Goal: Task Accomplishment & Management: Use online tool/utility

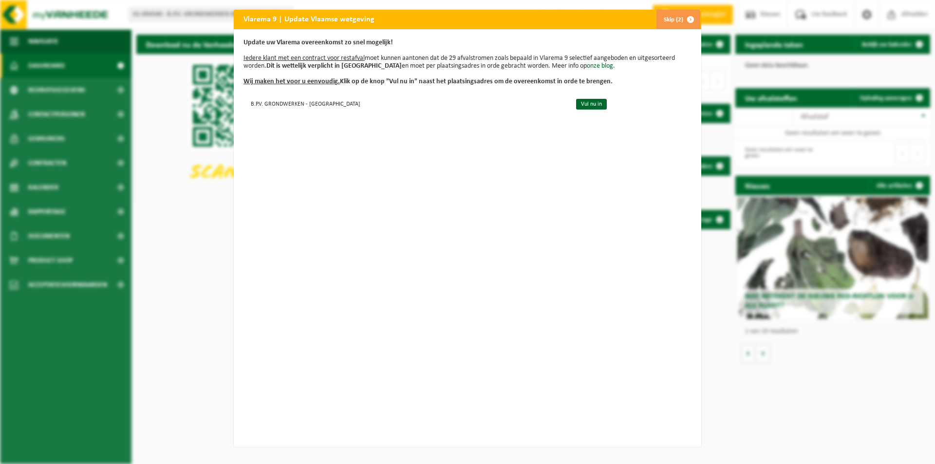
click at [670, 19] on button "Skip (2)" at bounding box center [678, 19] width 44 height 19
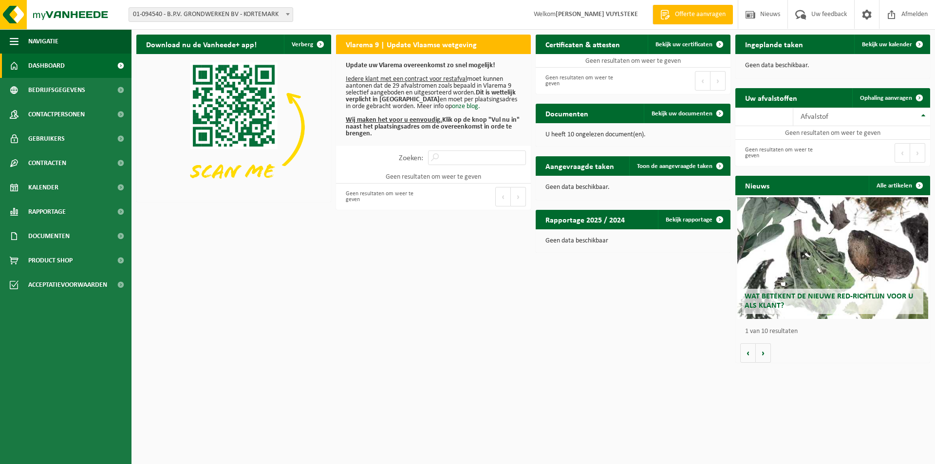
click at [383, 307] on div "Download nu de Vanheede+ app! Verberg Vlarema 9 | Update Vlaamse wetgeving Upda…" at bounding box center [533, 199] width 799 height 338
click at [289, 15] on b at bounding box center [288, 14] width 4 height 2
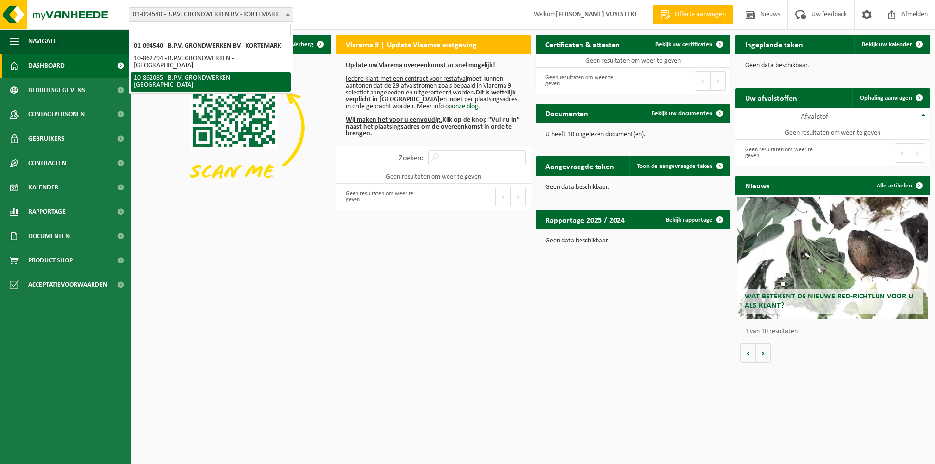
select select "100890"
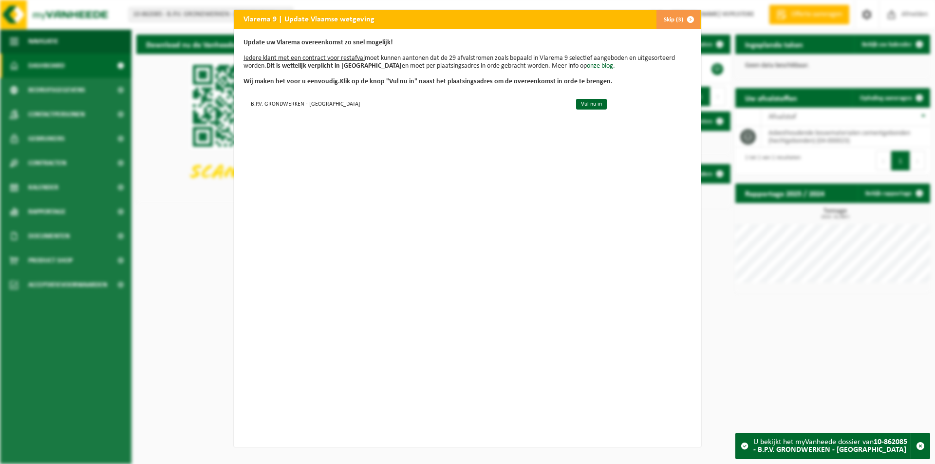
click at [672, 14] on button "Skip (3)" at bounding box center [678, 19] width 44 height 19
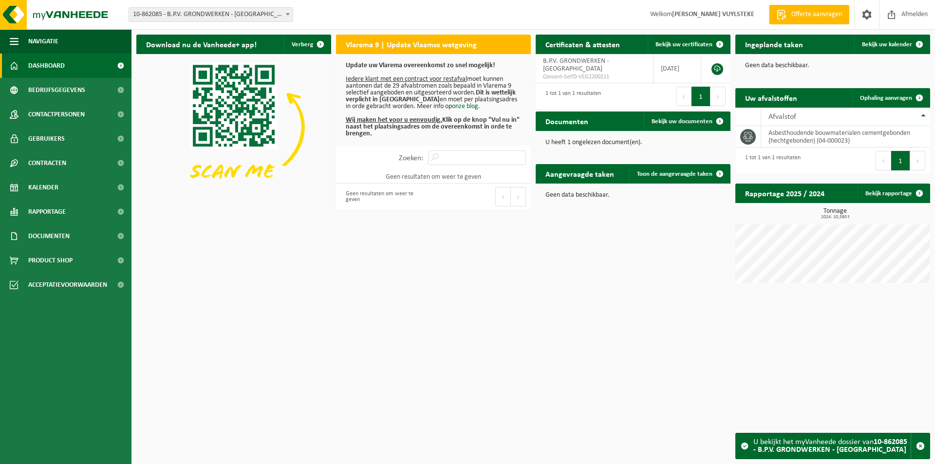
drag, startPoint x: 618, startPoint y: 275, endPoint x: 628, endPoint y: 282, distance: 12.2
click at [618, 276] on div "Download nu de Vanheede+ app! Verberg Vlarema 9 | Update Vlaamse wetgeving Upda…" at bounding box center [533, 164] width 799 height 268
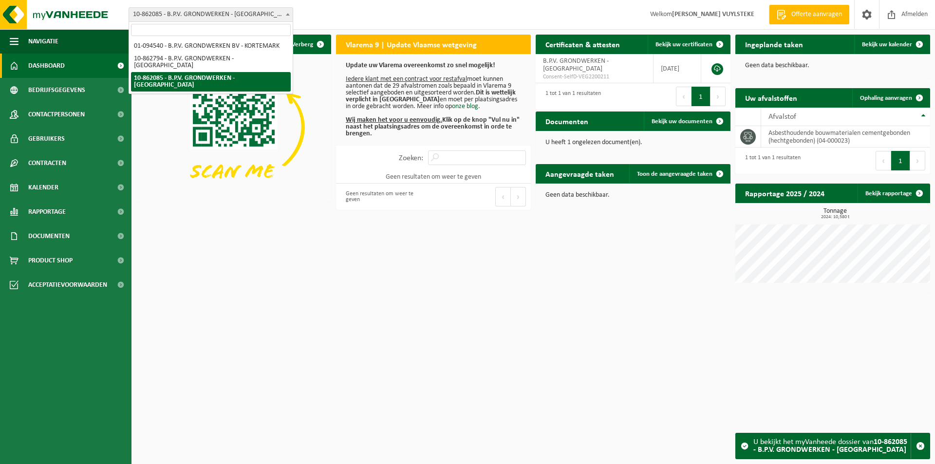
click at [258, 17] on span "10-862085 - B.P.V. GRONDWERKEN - [GEOGRAPHIC_DATA]" at bounding box center [211, 15] width 164 height 14
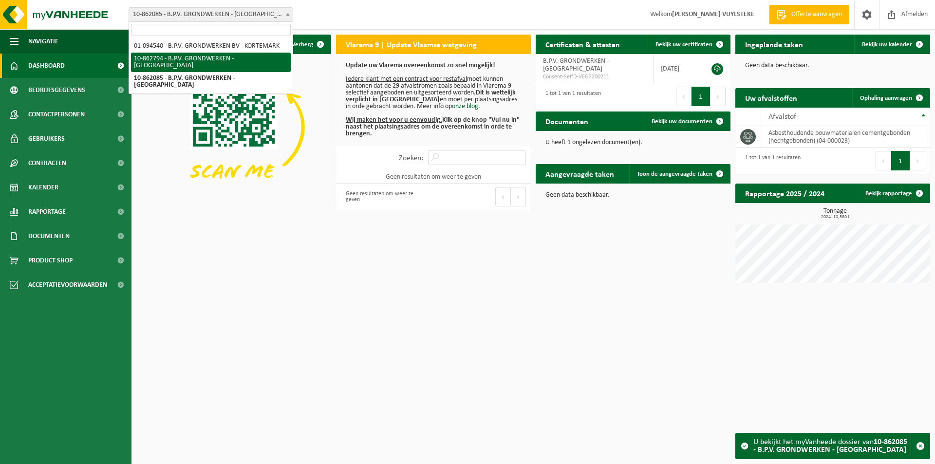
select select "101179"
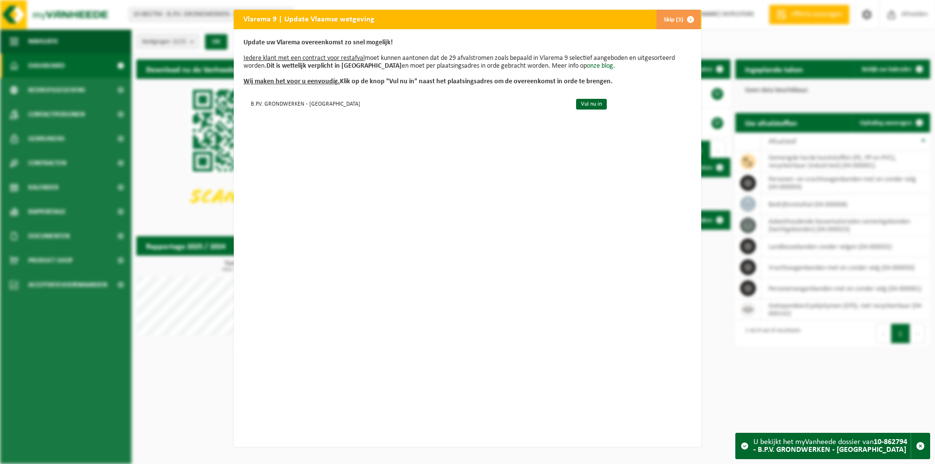
click at [673, 22] on button "Skip (3)" at bounding box center [678, 19] width 44 height 19
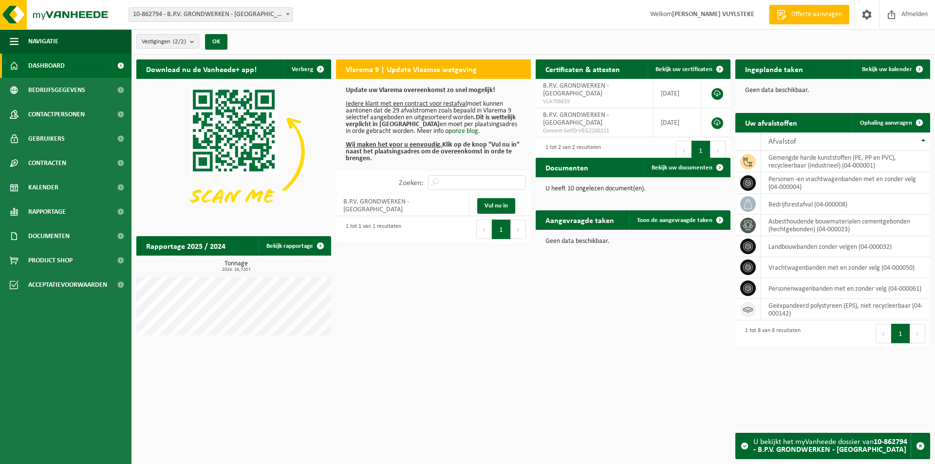
click at [502, 370] on div "Vestiging: 01-094540 - B.P.V. GRONDWERKEN BV - KORTEMARK 10-862794 - B.P.V. GRO…" at bounding box center [467, 232] width 935 height 464
drag, startPoint x: 50, startPoint y: 187, endPoint x: 61, endPoint y: 184, distance: 11.9
click at [50, 187] on span "Kalender" at bounding box center [43, 187] width 30 height 24
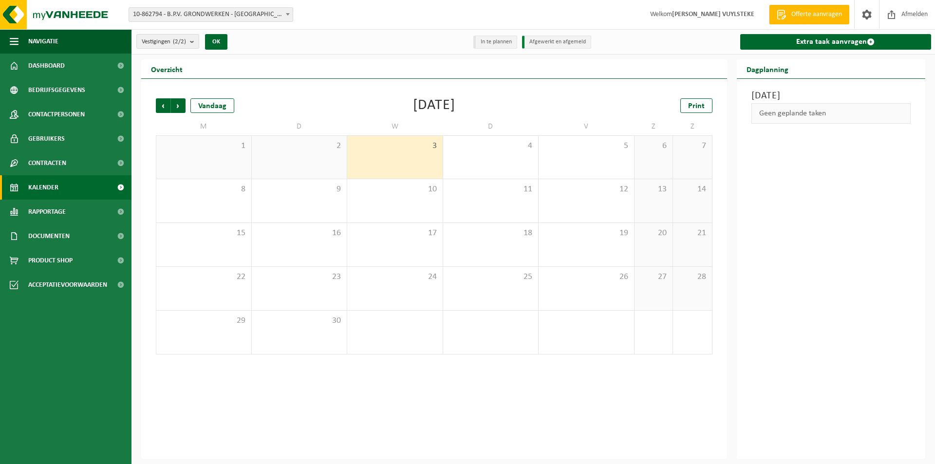
click at [389, 149] on span "3" at bounding box center [395, 146] width 86 height 11
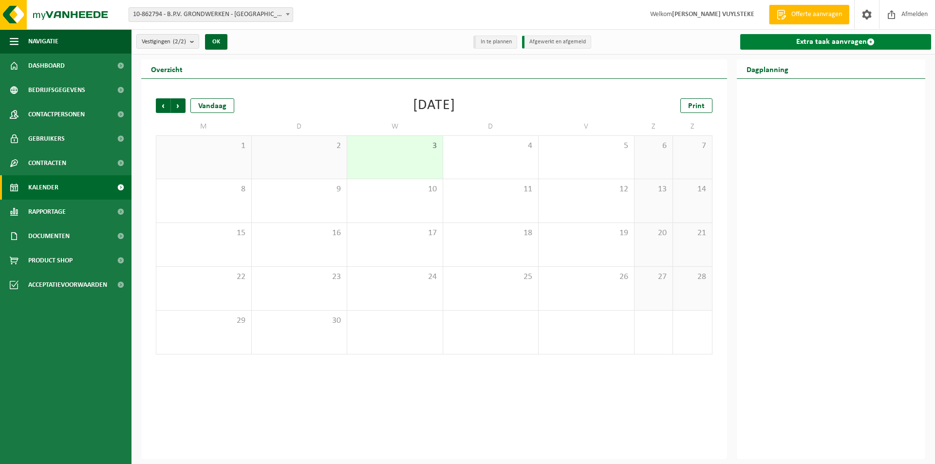
click at [852, 42] on link "Extra taak aanvragen" at bounding box center [835, 42] width 191 height 16
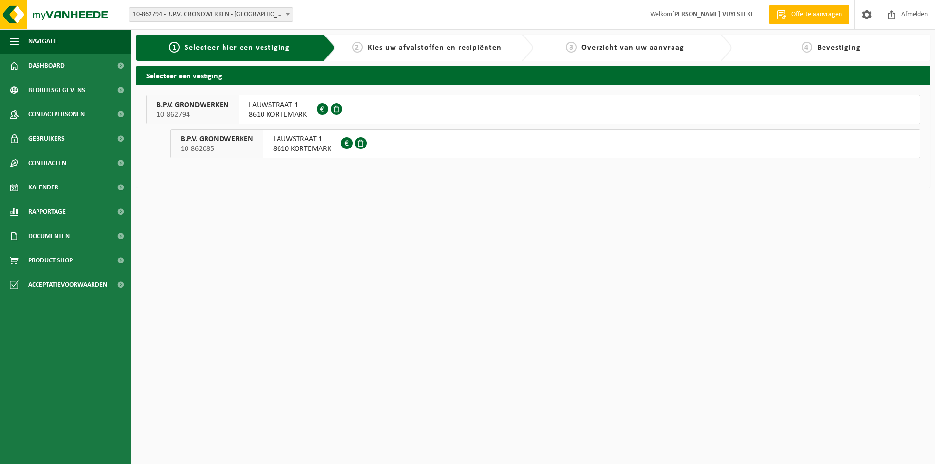
click at [297, 145] on span "8610 KORTEMARK" at bounding box center [302, 149] width 58 height 10
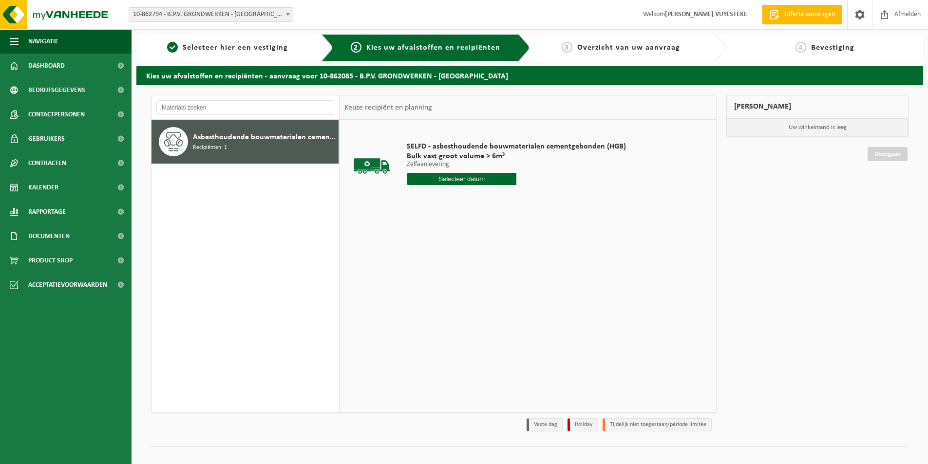
click at [297, 145] on div "Asbesthoudende bouwmaterialen cementgebonden (hechtgebonden) Recipiënten: 1" at bounding box center [264, 141] width 143 height 29
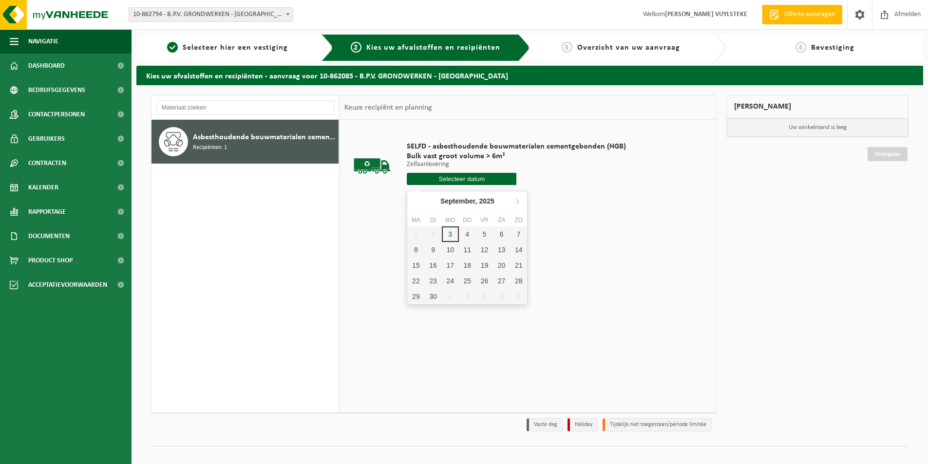
click at [469, 177] on input "text" at bounding box center [462, 179] width 110 height 12
click at [449, 233] on div "3" at bounding box center [450, 234] width 17 height 16
type input "Van [DATE]"
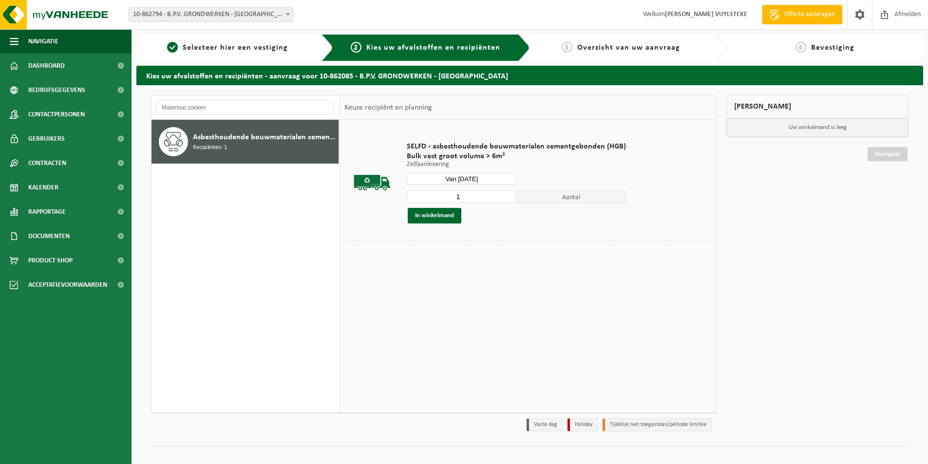
click at [465, 198] on input "1" at bounding box center [462, 196] width 110 height 13
click at [504, 197] on input "1" at bounding box center [462, 196] width 110 height 13
type input "2"
click at [507, 195] on input "2" at bounding box center [462, 196] width 110 height 13
click at [488, 225] on div "SELFD - asbesthoudende bouwmaterialen cementgebonden (HGB) Bulk vast groot volu…" at bounding box center [516, 182] width 229 height 101
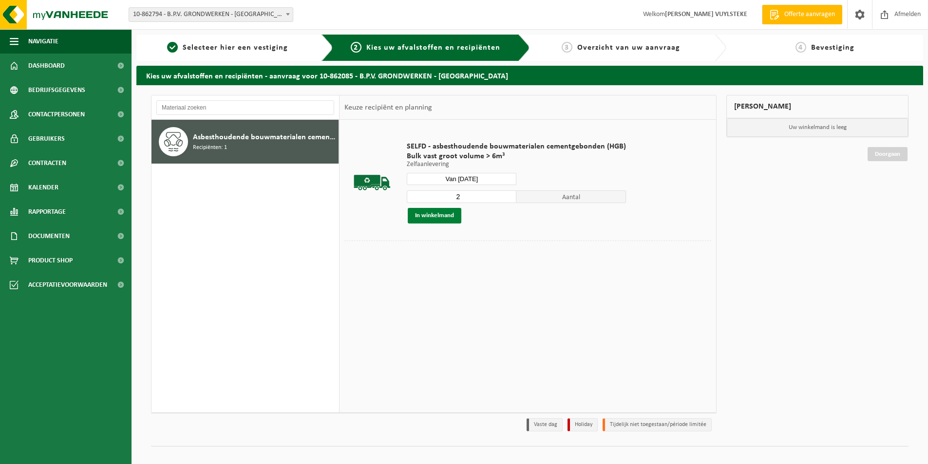
click at [430, 217] on button "In winkelmand" at bounding box center [435, 216] width 54 height 16
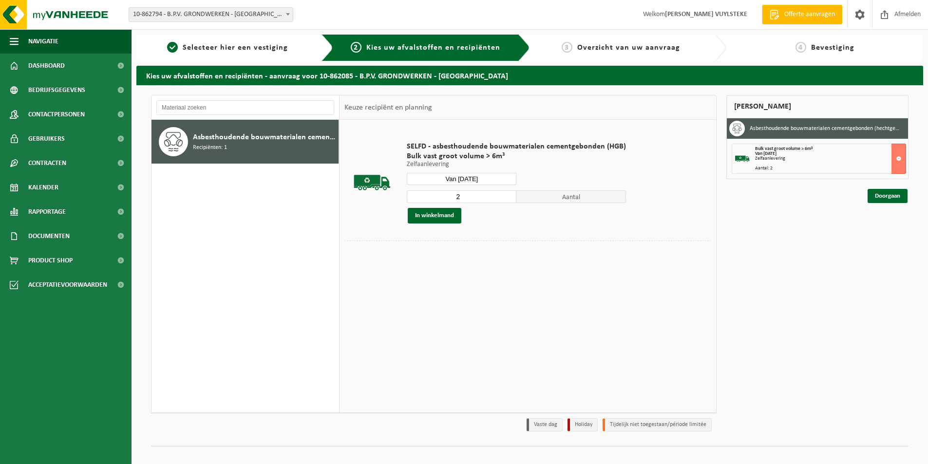
click at [858, 208] on div "Mijn winkelmand Asbesthoudende bouwmaterialen cementgebonden (hechtgebonden) Bu…" at bounding box center [817, 265] width 192 height 341
click at [873, 199] on link "Doorgaan" at bounding box center [887, 196] width 40 height 14
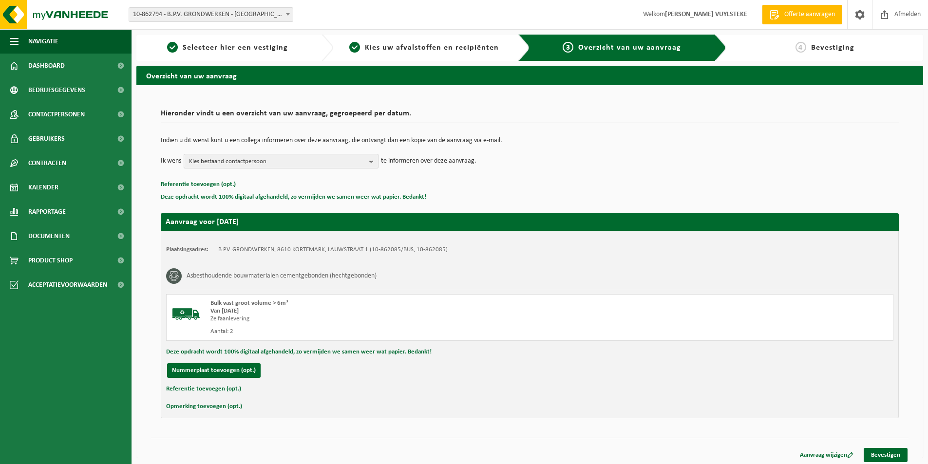
click at [371, 159] on b "button" at bounding box center [373, 161] width 9 height 14
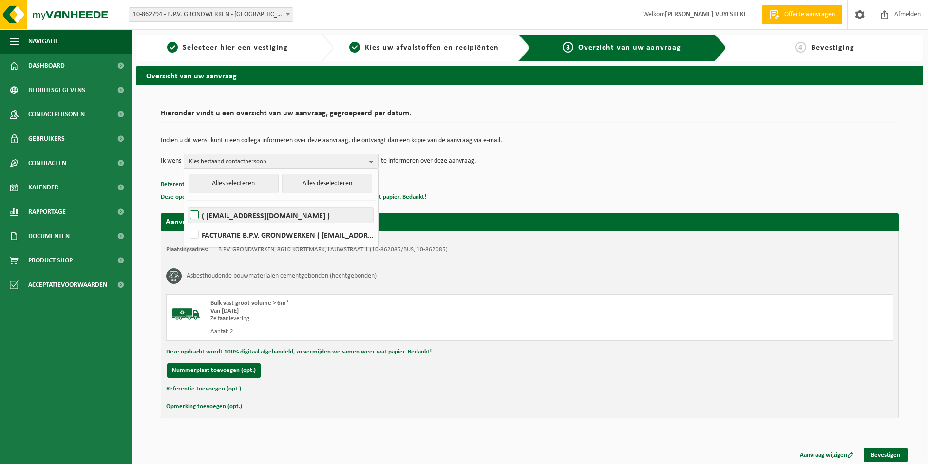
click at [194, 217] on label "( [EMAIL_ADDRESS][DOMAIN_NAME] )" at bounding box center [280, 215] width 185 height 15
click at [186, 203] on input "( [EMAIL_ADDRESS][DOMAIN_NAME] )" at bounding box center [186, 203] width 0 height 0
checkbox input "true"
click at [194, 234] on label "FACTURATIE B.P.V. GRONDWERKEN ( [EMAIL_ADDRESS][DOMAIN_NAME] )" at bounding box center [280, 234] width 185 height 15
click at [186, 223] on input "FACTURATIE B.P.V. GRONDWERKEN ( [EMAIL_ADDRESS][DOMAIN_NAME] )" at bounding box center [186, 222] width 0 height 0
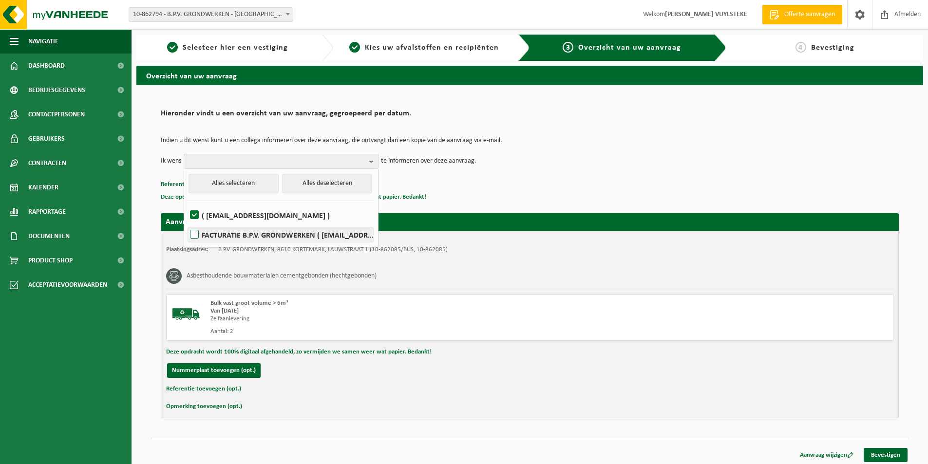
checkbox input "true"
click at [480, 183] on p "Referentie toevoegen (opt.)" at bounding box center [530, 184] width 738 height 13
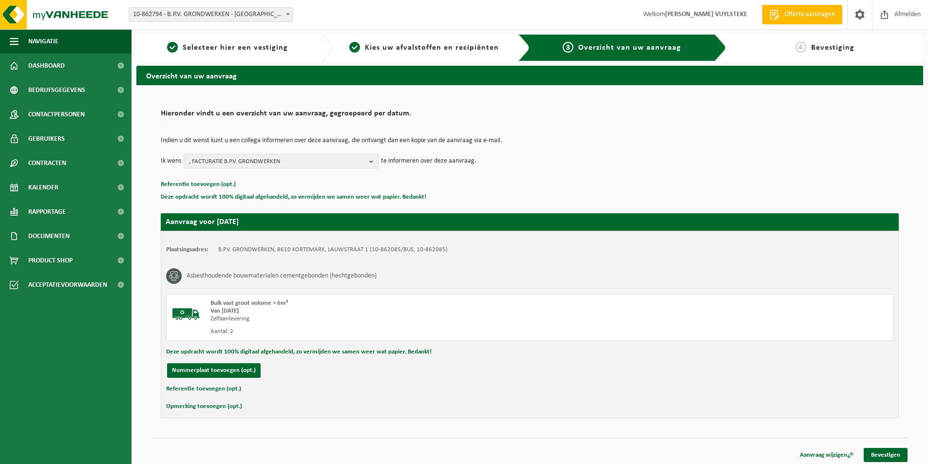
scroll to position [3, 0]
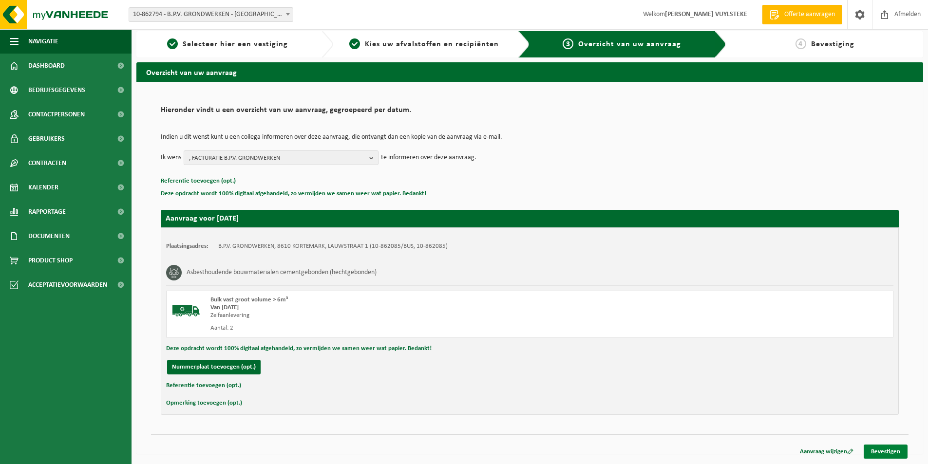
click at [877, 450] on link "Bevestigen" at bounding box center [885, 452] width 44 height 14
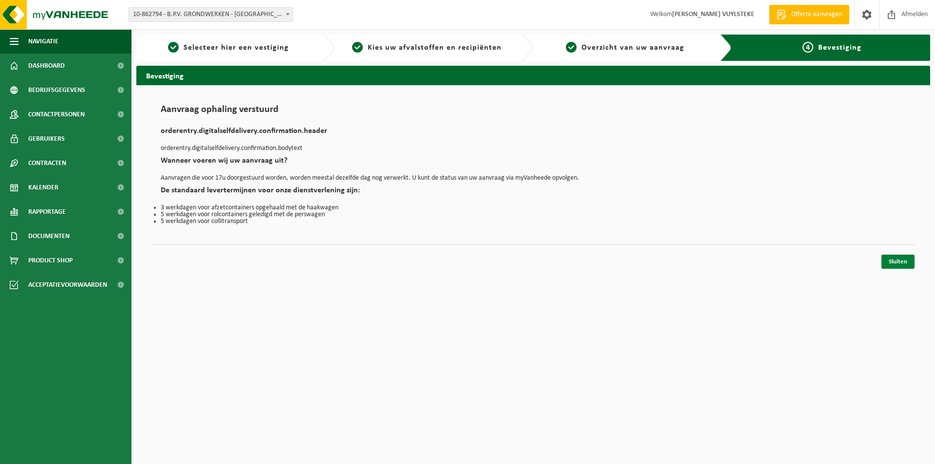
click at [899, 263] on link "Sluiten" at bounding box center [897, 262] width 33 height 14
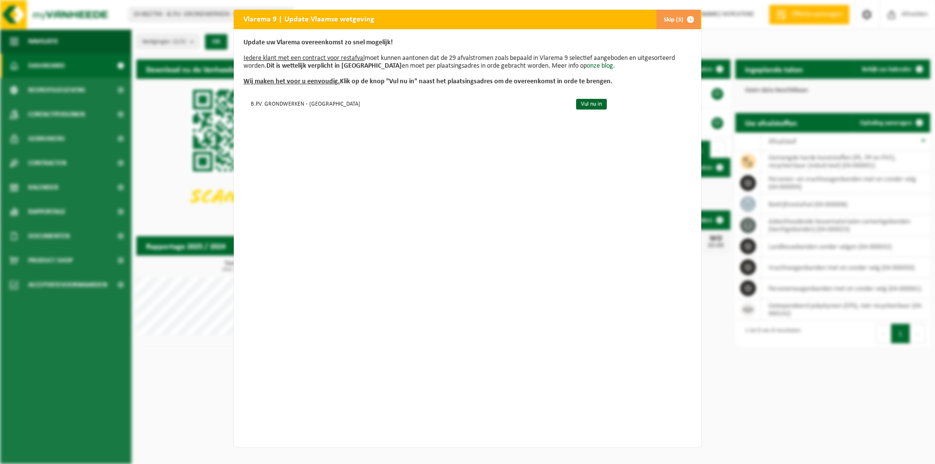
click at [670, 23] on button "Skip (3)" at bounding box center [678, 19] width 44 height 19
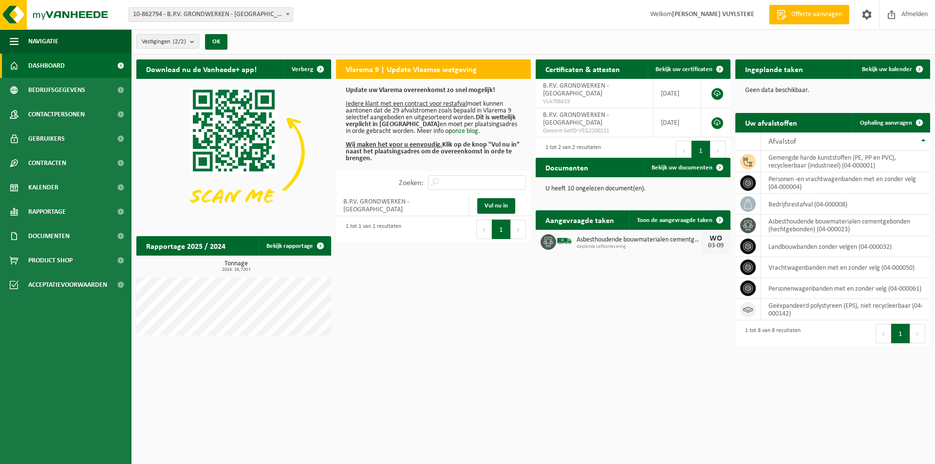
click at [612, 357] on div "Vestiging: 01-094540 - B.P.V. GRONDWERKEN BV - KORTEMARK 10-862794 - B.P.V. GRO…" at bounding box center [467, 232] width 935 height 464
click at [565, 335] on div "Download nu de Vanheede+ app! Verberg Vlarema 9 | Update Vlaamse wetgeving Upda…" at bounding box center [533, 204] width 799 height 298
click at [632, 374] on div "Vestiging: 01-094540 - B.P.V. GRONDWERKEN BV - KORTEMARK 10-862794 - B.P.V. GRO…" at bounding box center [467, 232] width 935 height 464
click at [885, 66] on span "Bekijk uw kalender" at bounding box center [887, 69] width 50 height 6
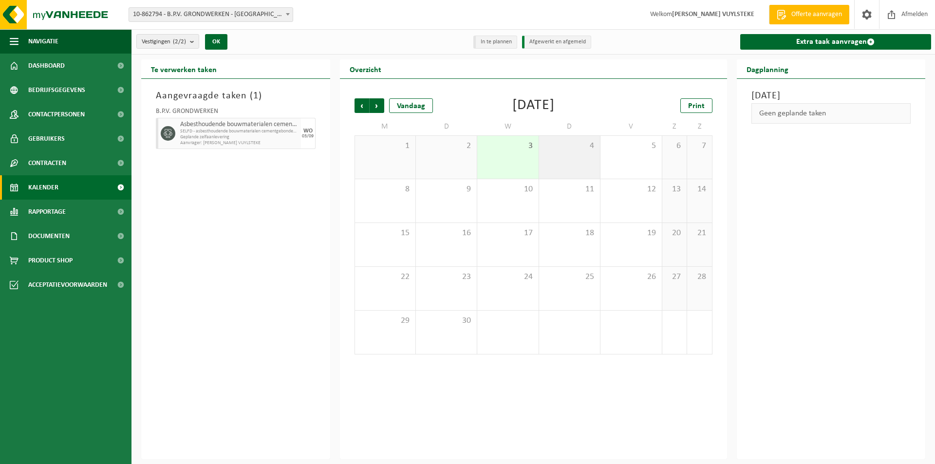
click at [576, 154] on div "4" at bounding box center [569, 157] width 61 height 43
click at [243, 141] on span "Aanvrager: BRECHT VUYLSTEKE" at bounding box center [239, 143] width 118 height 6
click at [302, 134] on div "03/09" at bounding box center [308, 136] width 12 height 5
click at [263, 139] on span "Geplande zelfaanlevering" at bounding box center [239, 137] width 118 height 6
click at [560, 149] on span "4" at bounding box center [569, 146] width 51 height 11
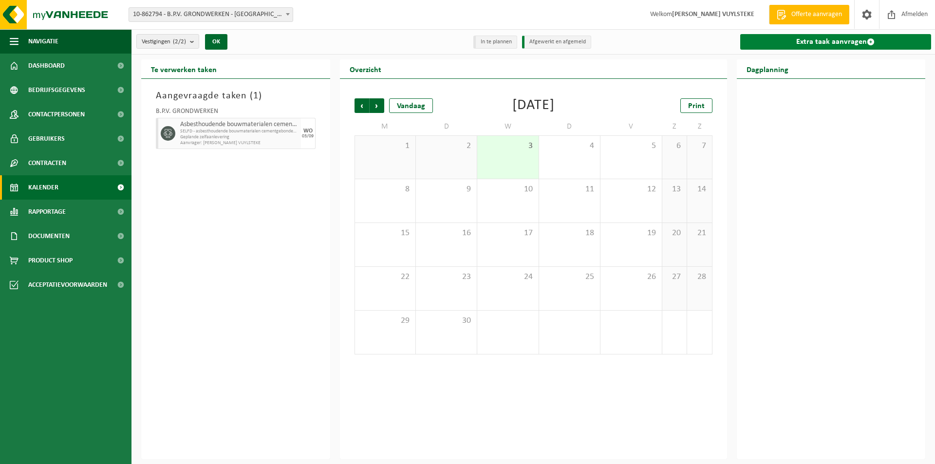
click at [796, 42] on link "Extra taak aanvragen" at bounding box center [835, 42] width 191 height 16
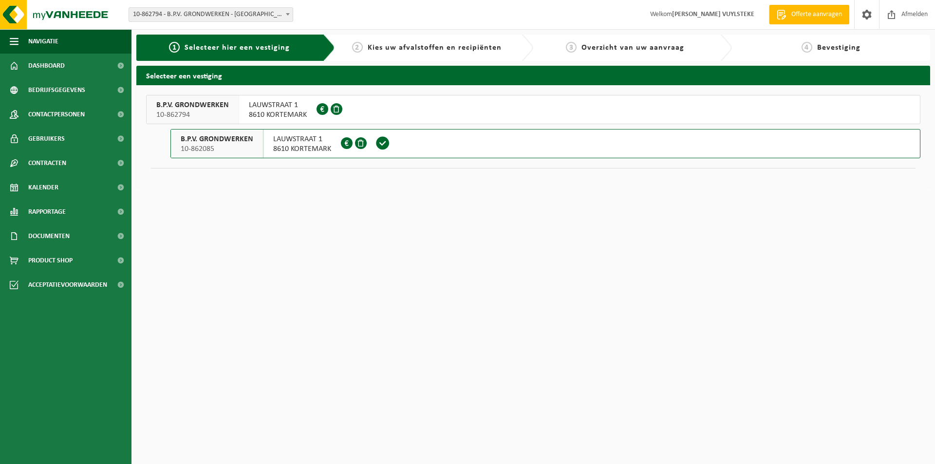
click at [312, 146] on span "8610 KORTEMARK" at bounding box center [302, 149] width 58 height 10
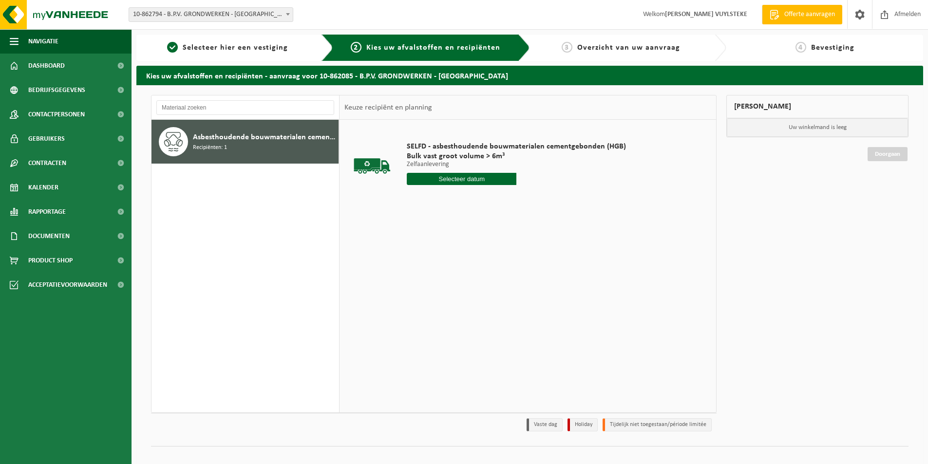
click at [431, 185] on div "SELFD - asbesthoudende bouwmaterialen cementgebonden (HGB) Bulk vast groot volu…" at bounding box center [516, 166] width 229 height 68
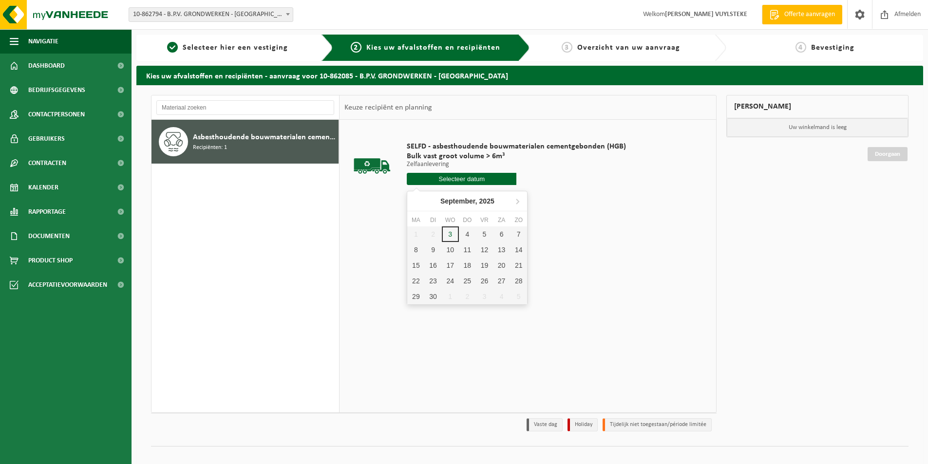
click at [447, 181] on input "text" at bounding box center [462, 179] width 110 height 12
click at [464, 231] on div "4" at bounding box center [467, 234] width 17 height 16
type input "Van 2025-09-04"
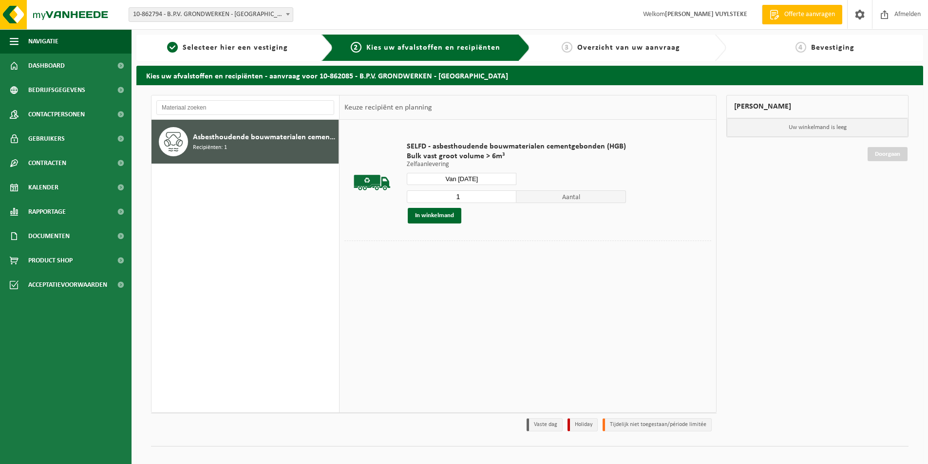
drag, startPoint x: 582, startPoint y: 273, endPoint x: 433, endPoint y: 252, distance: 150.9
click at [580, 273] on div "SELFD - asbesthoudende bouwmaterialen cementgebonden (HGB) Bulk vast groot volu…" at bounding box center [527, 266] width 376 height 292
click at [465, 196] on input "1" at bounding box center [462, 196] width 110 height 13
type input "2"
click at [504, 195] on input "2" at bounding box center [462, 196] width 110 height 13
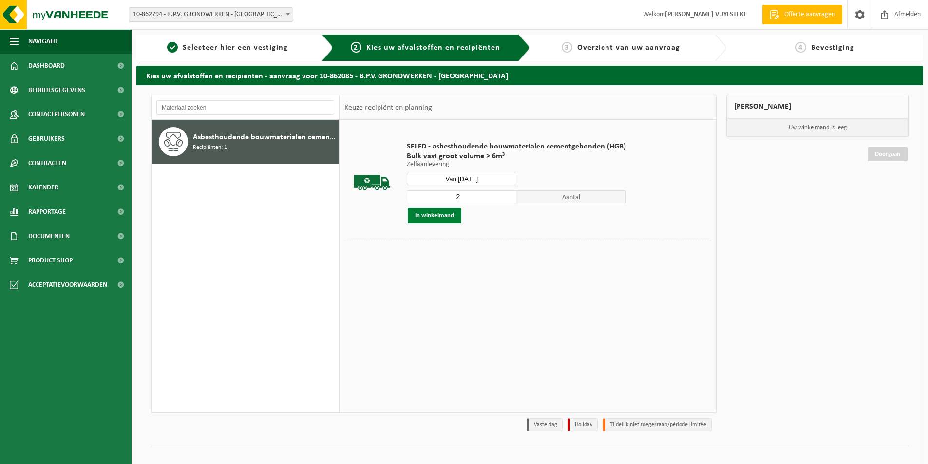
click at [444, 216] on button "In winkelmand" at bounding box center [435, 216] width 54 height 16
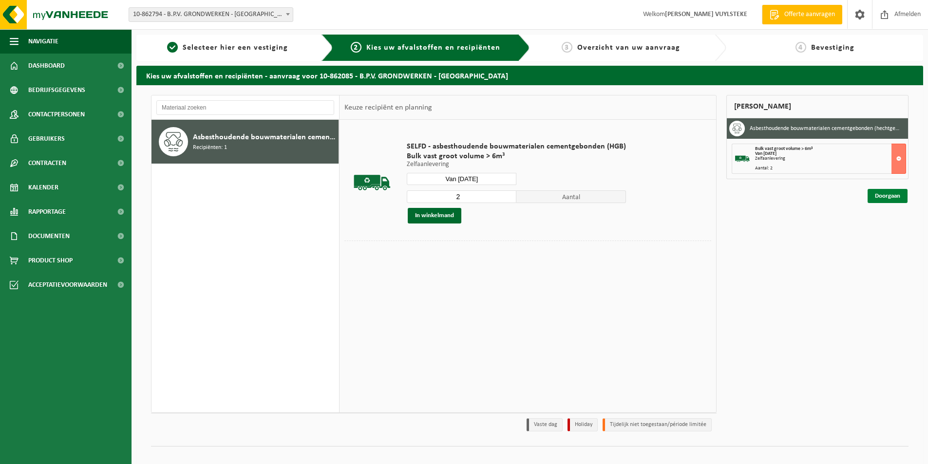
click at [881, 194] on link "Doorgaan" at bounding box center [887, 196] width 40 height 14
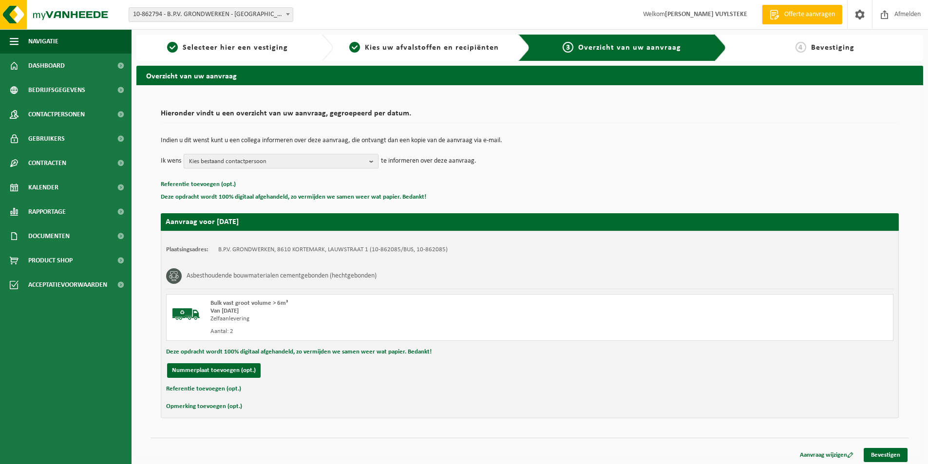
drag, startPoint x: 373, startPoint y: 162, endPoint x: 270, endPoint y: 181, distance: 104.5
click at [370, 164] on b "button" at bounding box center [373, 161] width 9 height 14
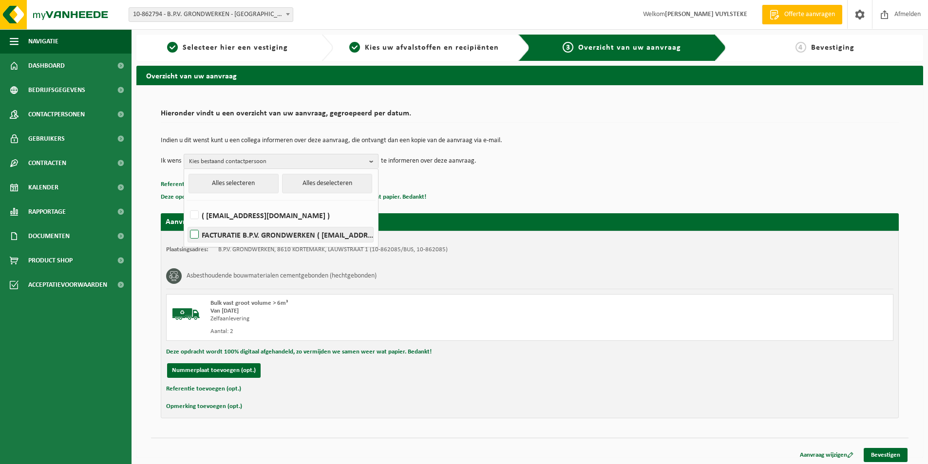
drag, startPoint x: 195, startPoint y: 215, endPoint x: 188, endPoint y: 232, distance: 18.4
click at [194, 216] on label "( facturen@bpvgrondwerken.be )" at bounding box center [280, 215] width 185 height 15
click at [186, 203] on input "( facturen@bpvgrondwerken.be )" at bounding box center [186, 203] width 0 height 0
checkbox input "true"
click at [192, 235] on label "FACTURATIE B.P.V. GRONDWERKEN ( facturen@bpvgrondwerken.be )" at bounding box center [280, 234] width 185 height 15
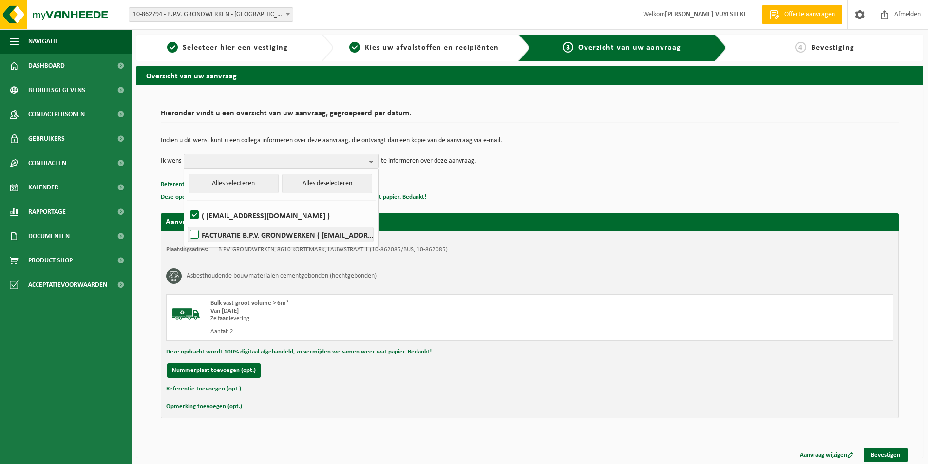
click at [186, 223] on input "FACTURATIE B.P.V. GRONDWERKEN ( facturen@bpvgrondwerken.be )" at bounding box center [186, 222] width 0 height 0
checkbox input "true"
click at [540, 369] on div "Nummerplaat toevoegen (opt.)" at bounding box center [529, 370] width 727 height 15
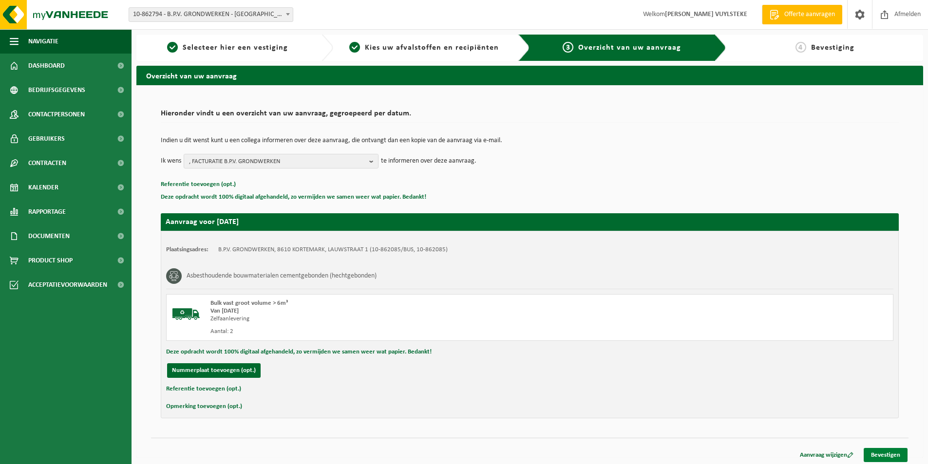
click at [887, 451] on link "Bevestigen" at bounding box center [885, 455] width 44 height 14
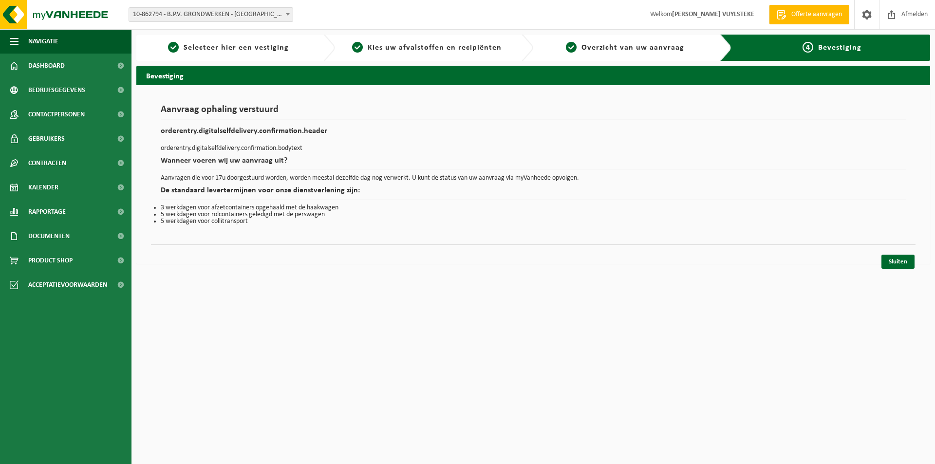
click at [522, 345] on html "Vestiging: 01-094540 - B.P.V. GRONDWERKEN BV - KORTEMARK 10-862794 - B.P.V. GRO…" at bounding box center [467, 232] width 935 height 464
click at [898, 260] on link "Sluiten" at bounding box center [897, 262] width 33 height 14
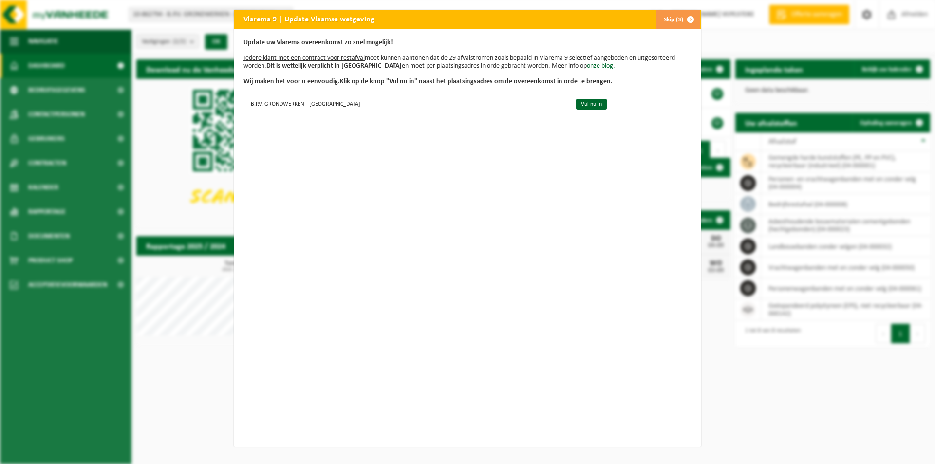
click at [681, 15] on span "button" at bounding box center [690, 19] width 19 height 19
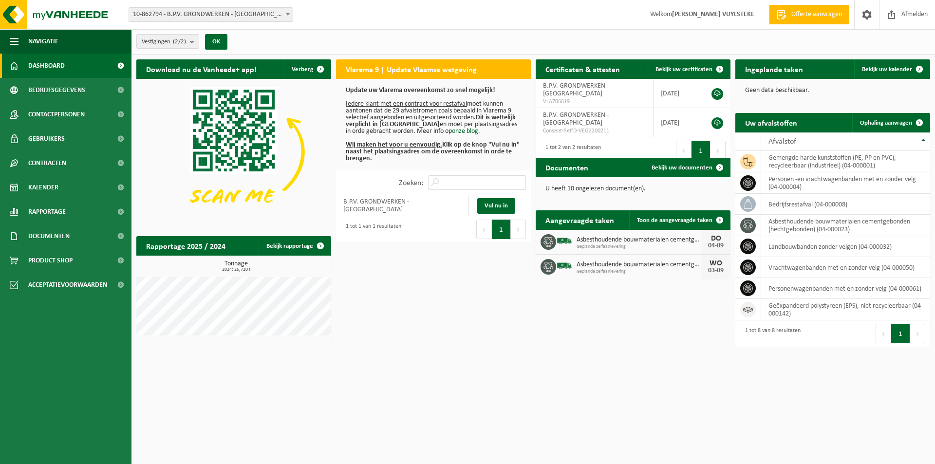
click at [527, 349] on div "Download nu de Vanheede+ app! Verberg Vlarema 9 | Update Vlaamse wetgeving Upda…" at bounding box center [533, 204] width 799 height 298
